Goal: Find specific page/section: Find specific page/section

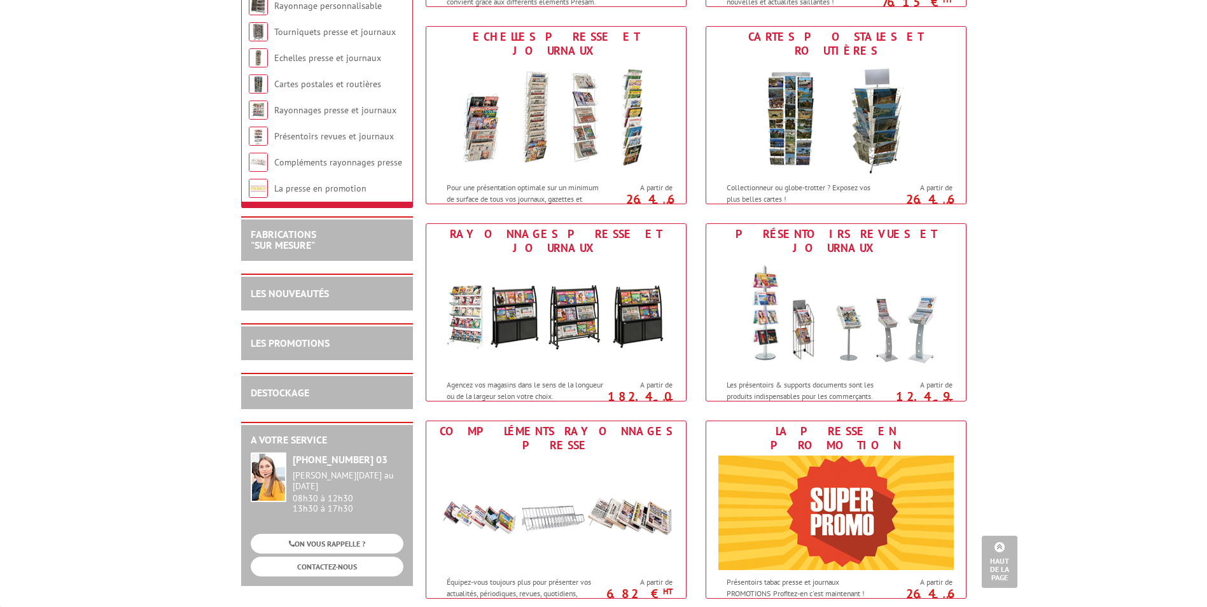
scroll to position [382, 0]
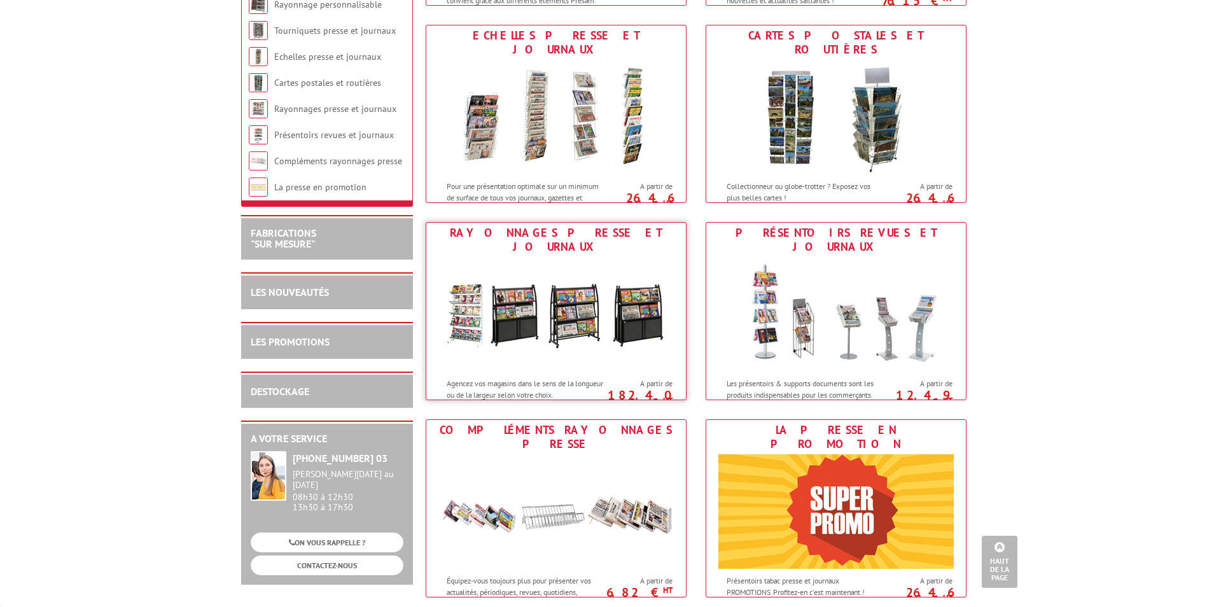
click at [469, 312] on img at bounding box center [555, 314] width 235 height 115
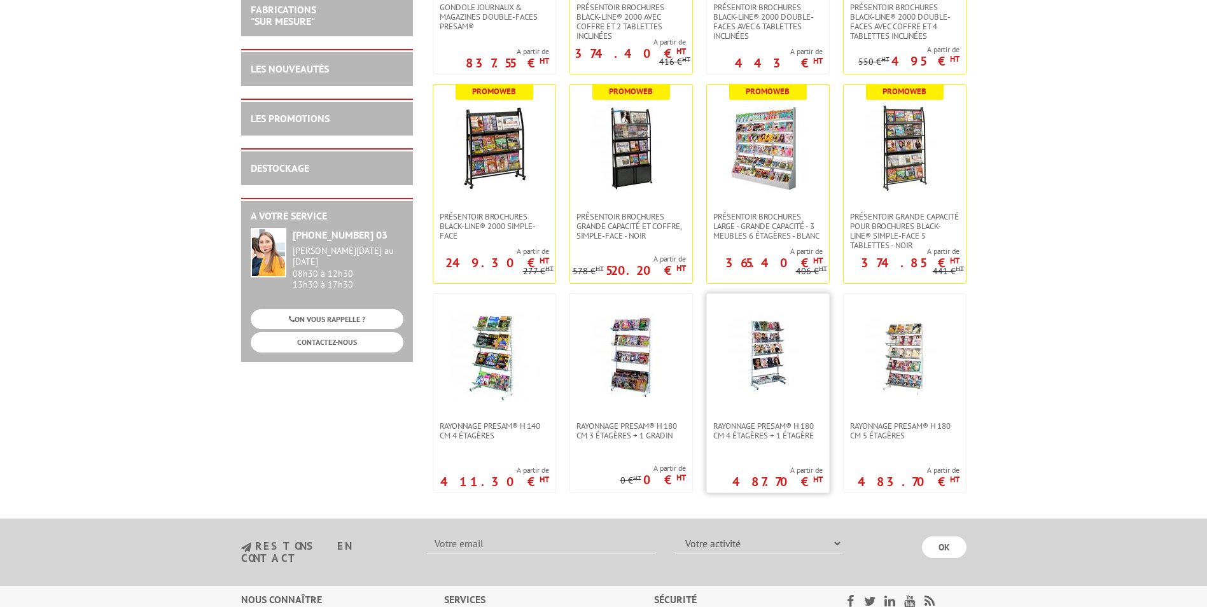
scroll to position [445, 0]
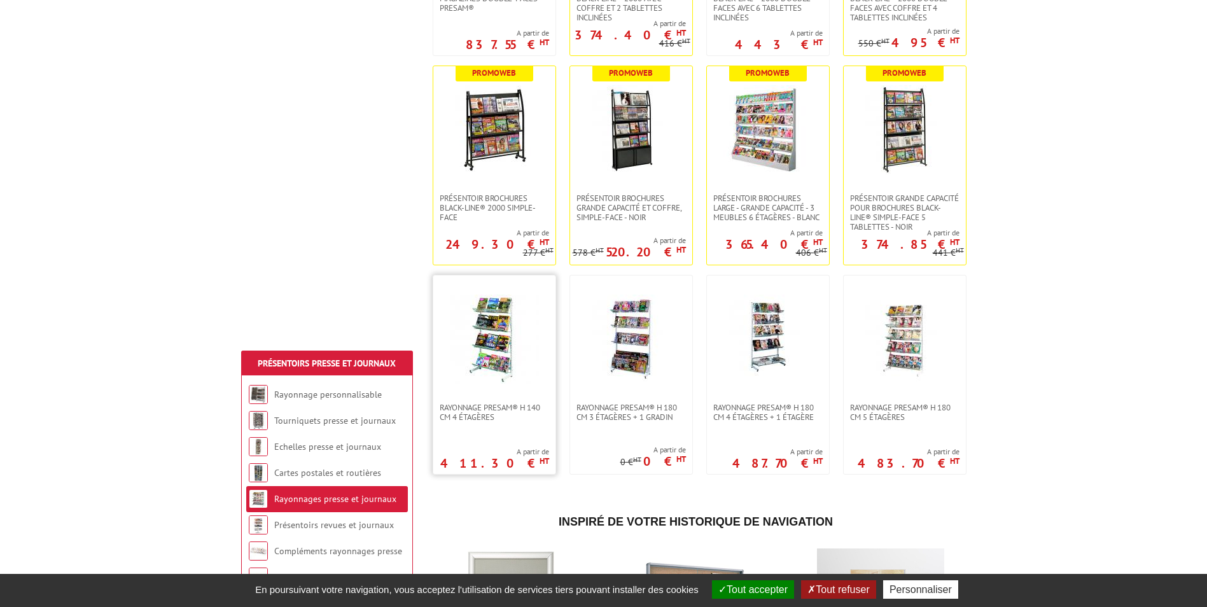
click at [486, 356] on img at bounding box center [494, 339] width 89 height 89
